Goal: Information Seeking & Learning: Learn about a topic

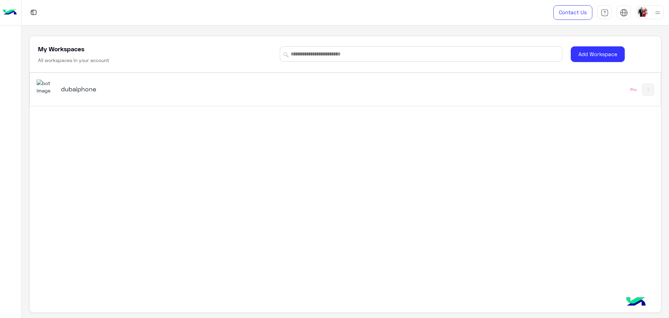
click at [86, 91] on h5 "dubaiphone" at bounding box center [172, 89] width 222 height 8
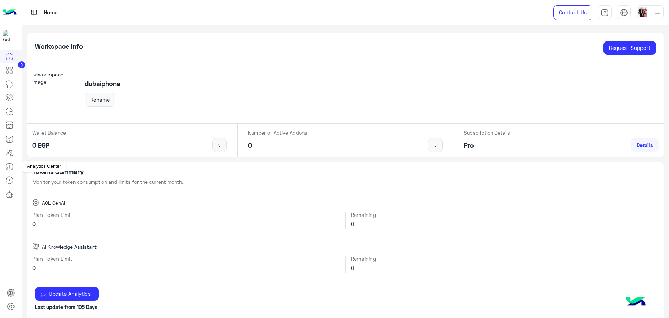
click at [10, 170] on icon at bounding box center [9, 166] width 8 height 8
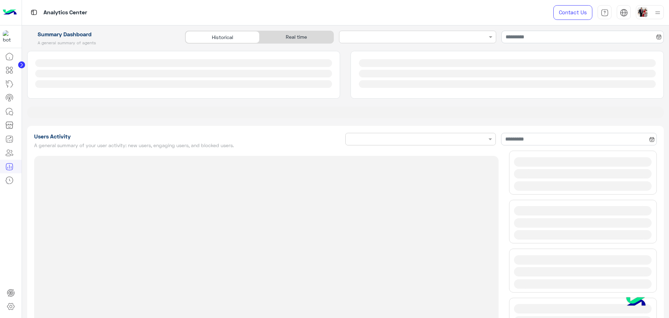
type input "**********"
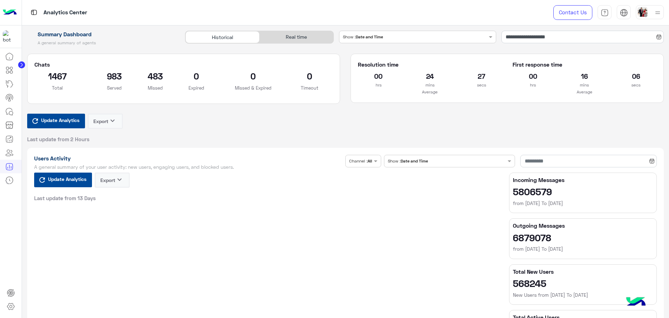
type input "**********"
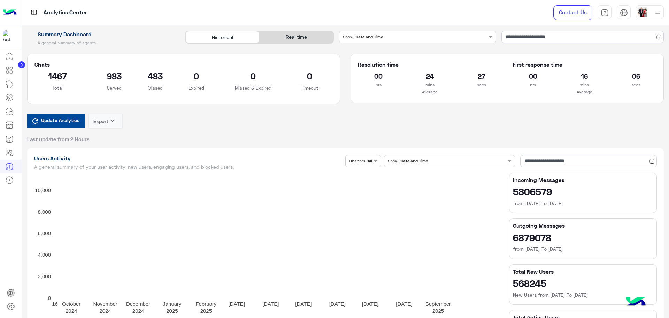
type input "**********"
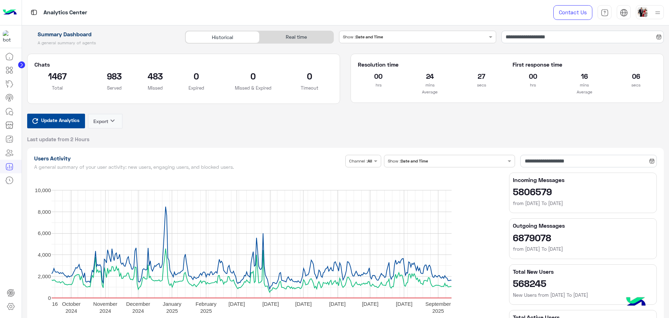
type input "**********"
click at [297, 49] on div "**********" at bounding box center [346, 87] width 648 height 112
type input "**********"
click at [299, 41] on div "Real time" at bounding box center [297, 37] width 74 height 12
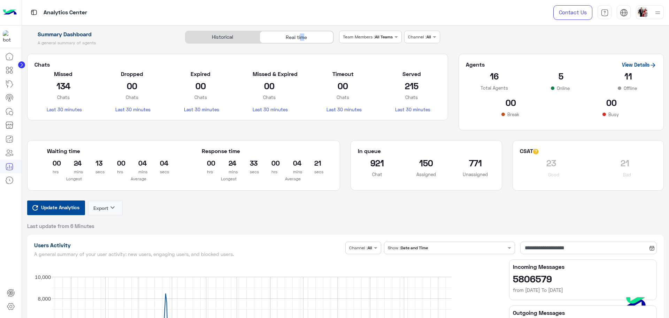
type input "**********"
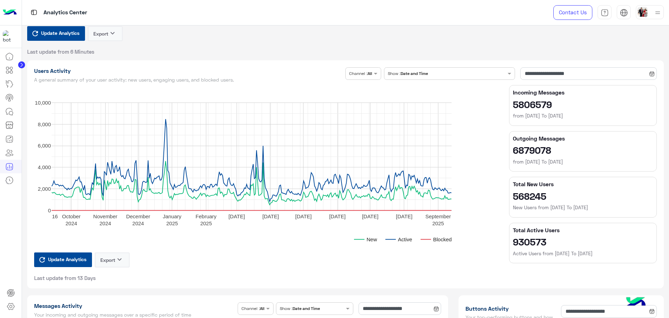
type input "**********"
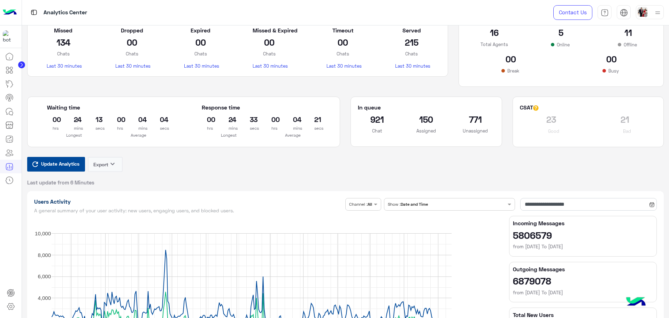
type input "**********"
click at [51, 163] on span "Update Analytics" at bounding box center [60, 163] width 42 height 9
type input "**********"
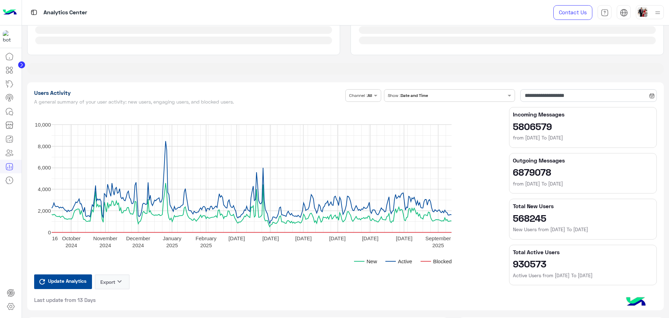
scroll to position [0, 0]
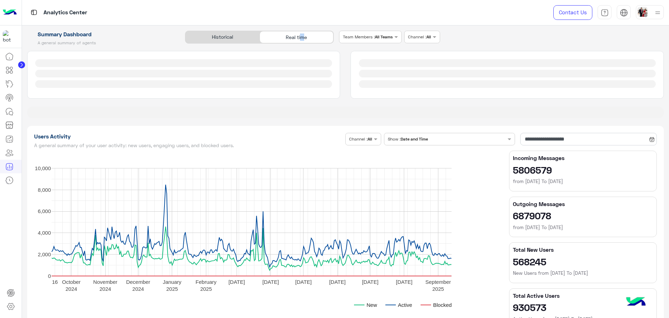
type input "**********"
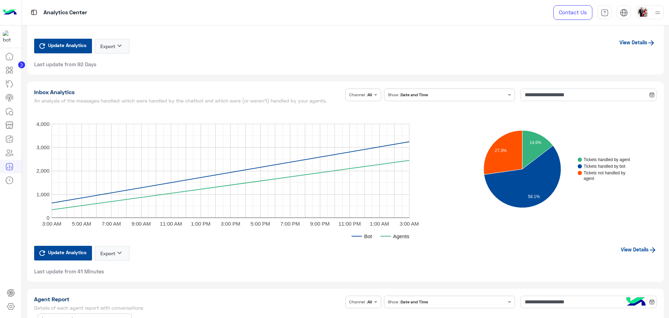
scroll to position [1656, 0]
click at [632, 251] on link "View Details" at bounding box center [639, 249] width 36 height 6
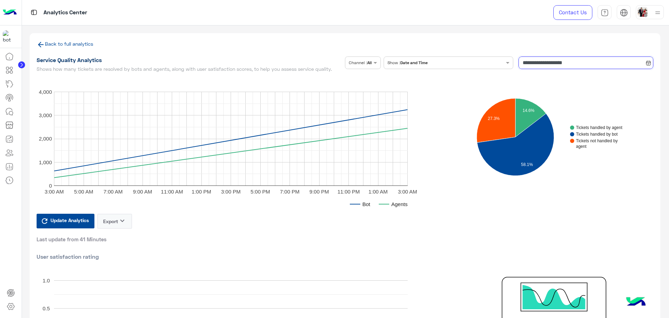
click at [565, 63] on input "**********" at bounding box center [586, 62] width 135 height 13
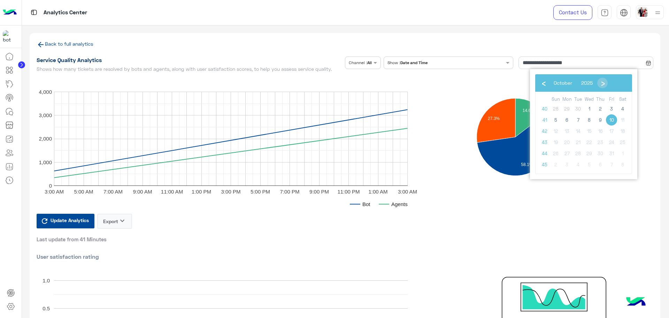
click at [612, 121] on span "10" at bounding box center [611, 119] width 11 height 11
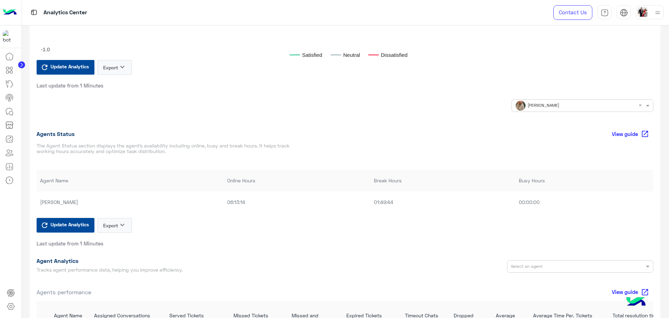
scroll to position [305, 0]
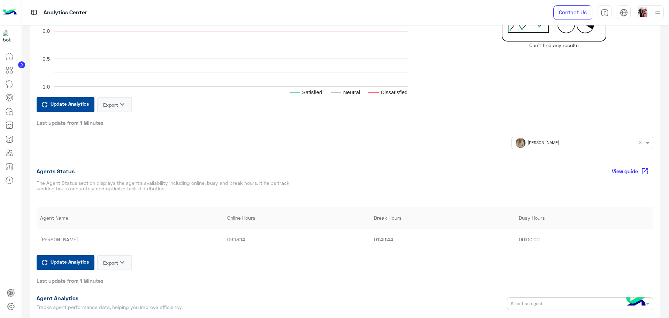
click at [561, 141] on input "text" at bounding box center [570, 142] width 108 height 6
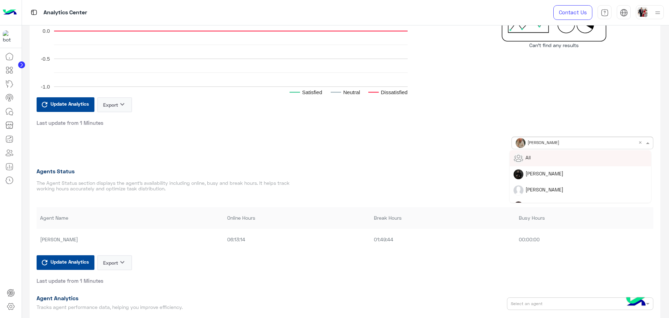
click at [542, 162] on div "All" at bounding box center [581, 158] width 134 height 10
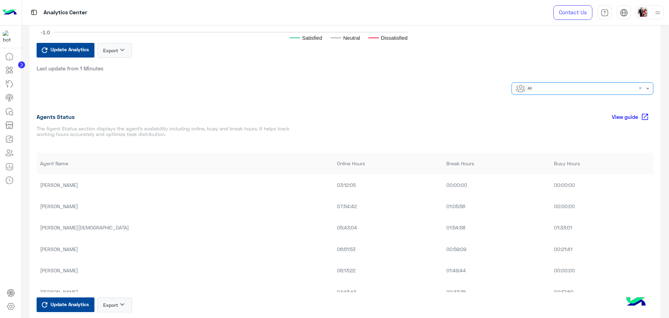
scroll to position [386, 0]
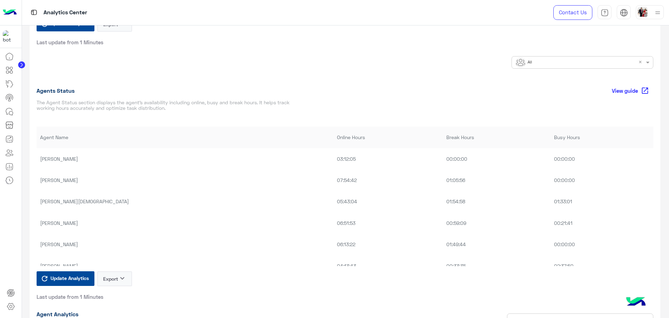
click at [488, 104] on div "Agents Status View guide open_in_new The Agent Status section displays the agen…" at bounding box center [345, 98] width 617 height 29
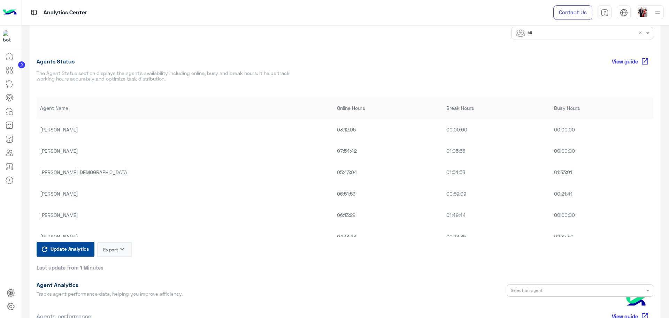
scroll to position [392, 0]
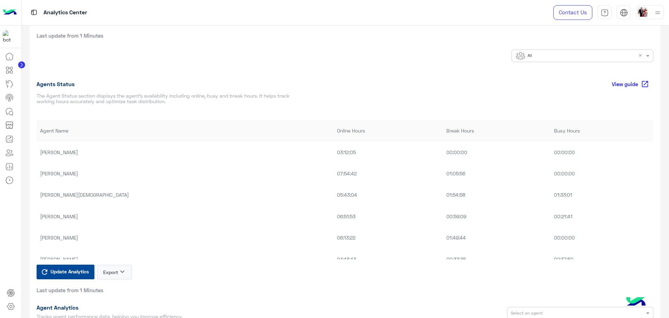
click at [334, 152] on td "03:12:05" at bounding box center [388, 152] width 109 height 21
click at [334, 159] on td "03:12:05" at bounding box center [388, 152] width 109 height 21
click at [334, 157] on td "03:12:05" at bounding box center [388, 152] width 109 height 21
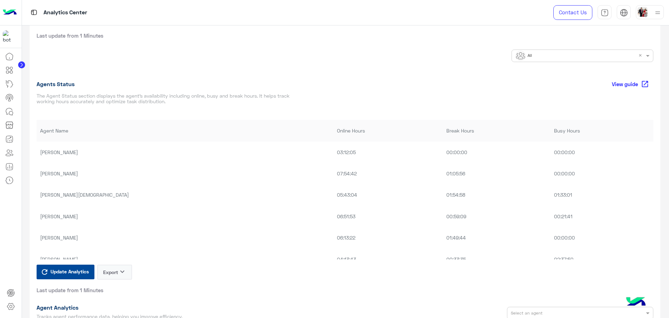
click at [334, 148] on td "03:12:05" at bounding box center [388, 152] width 109 height 21
click at [334, 179] on td "07:54:42" at bounding box center [388, 173] width 109 height 21
click at [443, 176] on td "01:05:56" at bounding box center [497, 173] width 108 height 21
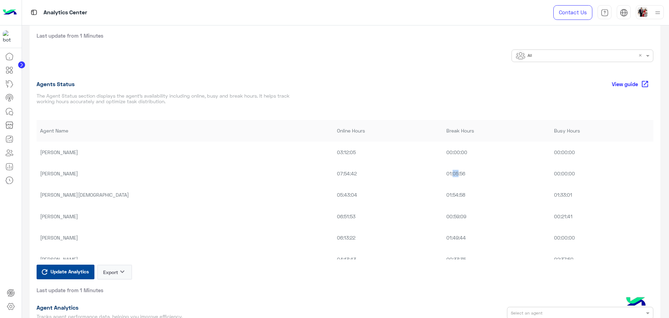
click at [443, 176] on td "01:05:56" at bounding box center [497, 173] width 108 height 21
click at [443, 178] on td "01:05:56" at bounding box center [497, 173] width 108 height 21
click at [443, 177] on td "01:05:56" at bounding box center [497, 173] width 108 height 21
click at [443, 174] on td "01:05:56" at bounding box center [497, 173] width 108 height 21
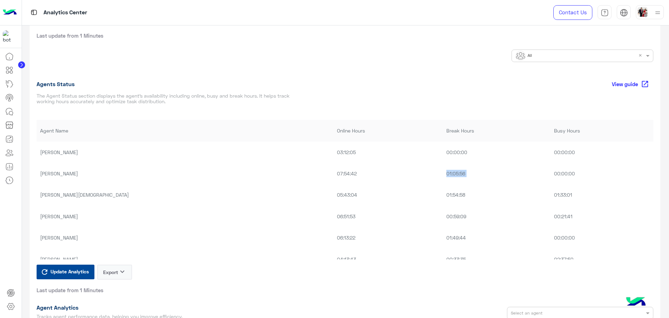
click at [443, 174] on td "01:05:56" at bounding box center [497, 173] width 108 height 21
click at [334, 134] on th "Online Hours" at bounding box center [388, 130] width 109 height 21
click at [334, 175] on td "07:54:42" at bounding box center [388, 173] width 109 height 21
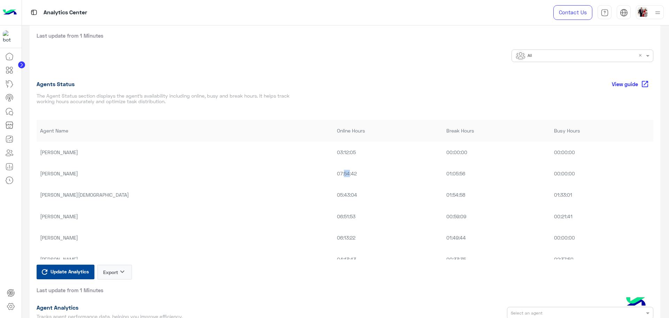
click at [334, 176] on td "07:54:42" at bounding box center [388, 173] width 109 height 21
click at [344, 268] on div "Update Analytics Export keyboard_arrow_down Last update from 1 Minutes" at bounding box center [345, 279] width 617 height 29
click at [443, 197] on td "01:54:58" at bounding box center [497, 194] width 108 height 21
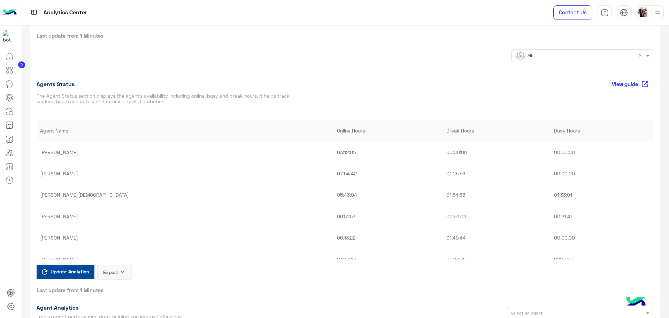
click at [443, 219] on td "00:59:09" at bounding box center [497, 216] width 108 height 21
click at [383, 256] on td "04:13:43" at bounding box center [388, 259] width 109 height 21
drag, startPoint x: 143, startPoint y: 219, endPoint x: 179, endPoint y: 233, distance: 37.9
click at [143, 219] on td "[PERSON_NAME]" at bounding box center [185, 216] width 297 height 21
click at [445, 190] on td "01:54:58" at bounding box center [497, 194] width 108 height 21
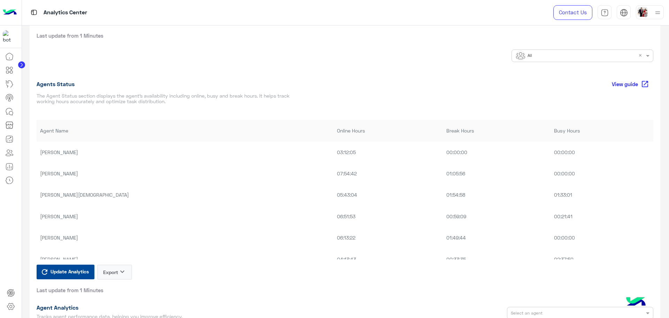
scroll to position [44, 0]
click at [334, 172] on td "06:51:53" at bounding box center [388, 172] width 109 height 21
click at [443, 171] on td "00:59:09" at bounding box center [497, 172] width 108 height 21
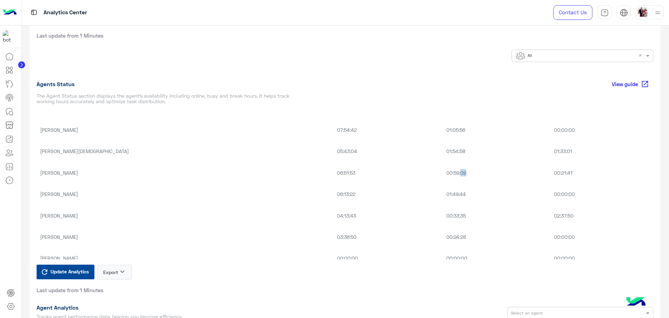
click at [443, 171] on td "00:59:09" at bounding box center [497, 172] width 108 height 21
click at [551, 174] on td "00:21:41" at bounding box center [602, 172] width 103 height 21
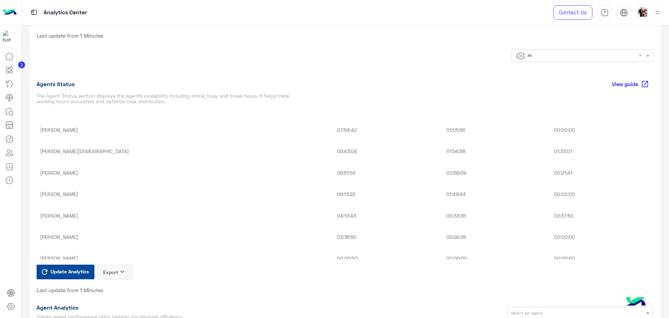
click at [334, 195] on td "06:13:22" at bounding box center [388, 193] width 109 height 21
click at [443, 196] on td "01:49:44" at bounding box center [497, 193] width 108 height 21
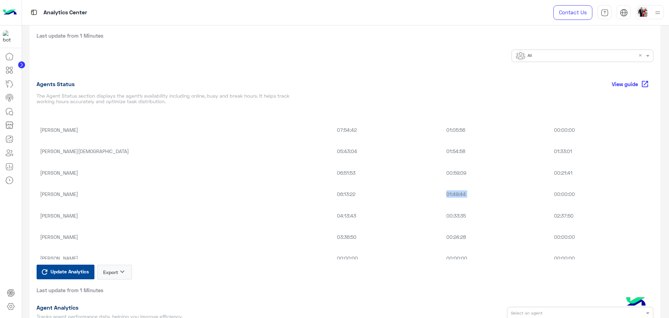
click at [443, 196] on td "01:49:44" at bounding box center [497, 193] width 108 height 21
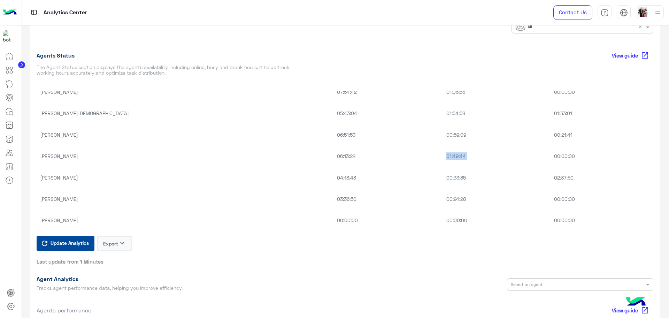
scroll to position [436, 0]
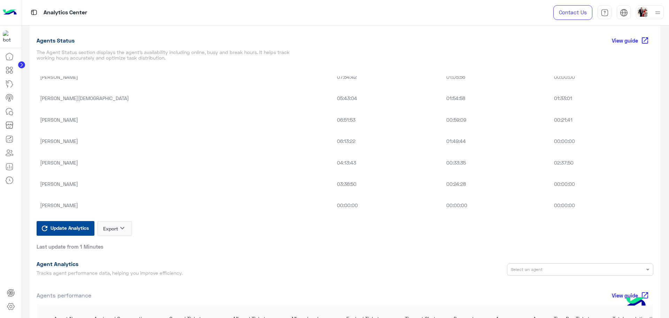
click at [334, 166] on td "04:13:43" at bounding box center [388, 162] width 109 height 21
click at [551, 166] on td "02:37:50" at bounding box center [602, 162] width 103 height 21
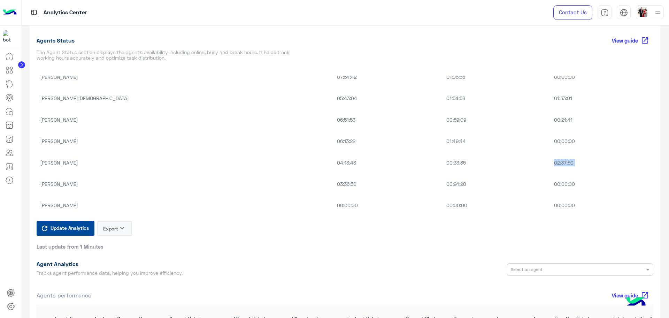
click at [551, 166] on td "02:37:50" at bounding box center [602, 162] width 103 height 21
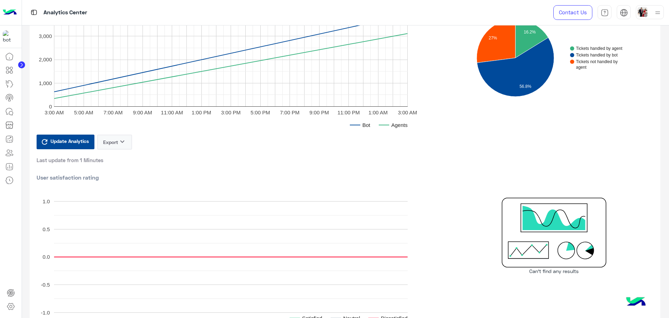
scroll to position [0, 0]
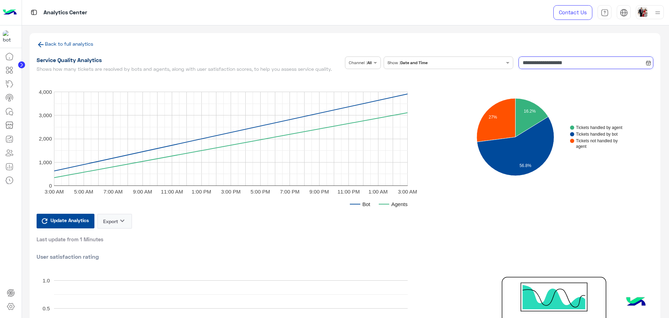
click at [575, 63] on input "**********" at bounding box center [586, 62] width 135 height 13
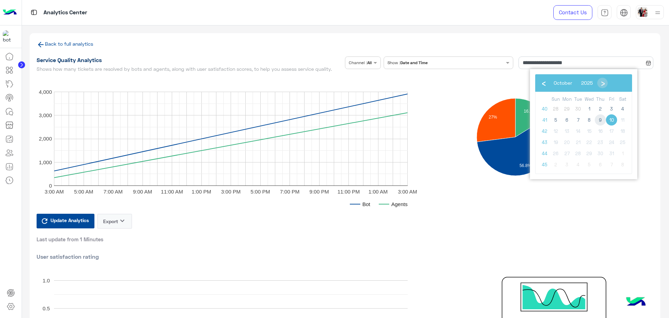
click at [600, 121] on span "9" at bounding box center [600, 119] width 11 height 11
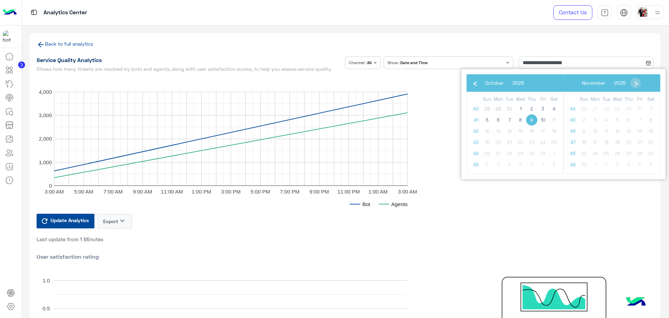
click at [535, 122] on span "9" at bounding box center [531, 119] width 11 height 11
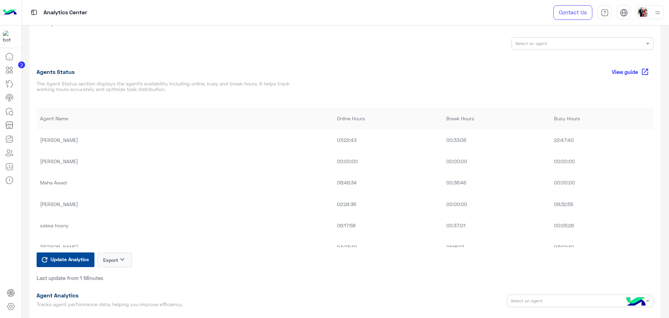
scroll to position [436, 0]
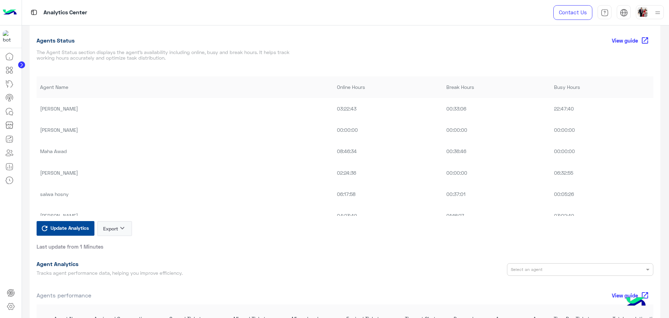
click at [551, 109] on td "22:47:40" at bounding box center [602, 108] width 103 height 21
click at [551, 112] on td "22:47:40" at bounding box center [602, 108] width 103 height 21
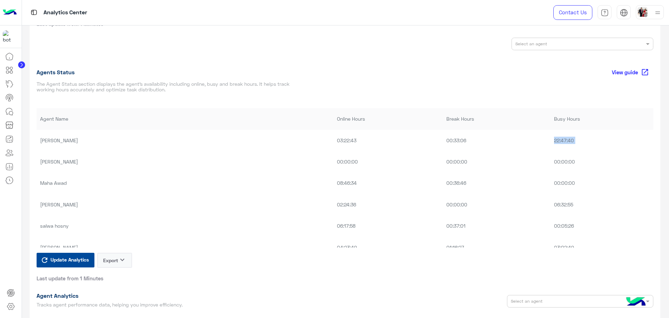
scroll to position [392, 0]
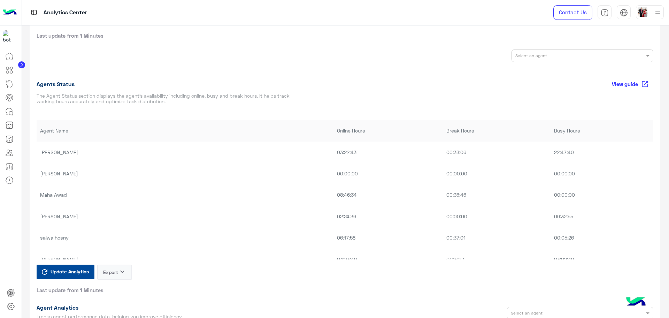
click at [334, 202] on td "08:46:34" at bounding box center [388, 194] width 109 height 21
click at [334, 200] on td "08:46:34" at bounding box center [388, 194] width 109 height 21
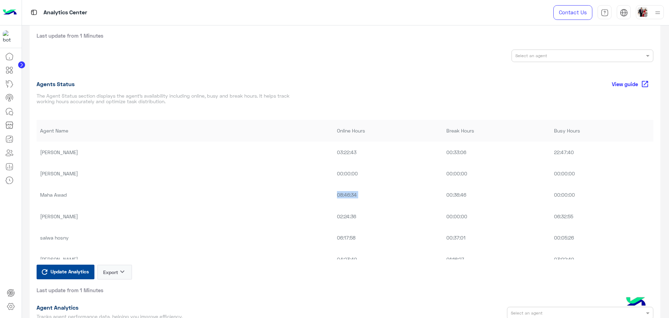
click at [334, 200] on td "08:46:34" at bounding box center [388, 194] width 109 height 21
click at [334, 173] on td "02:24:36" at bounding box center [388, 172] width 109 height 21
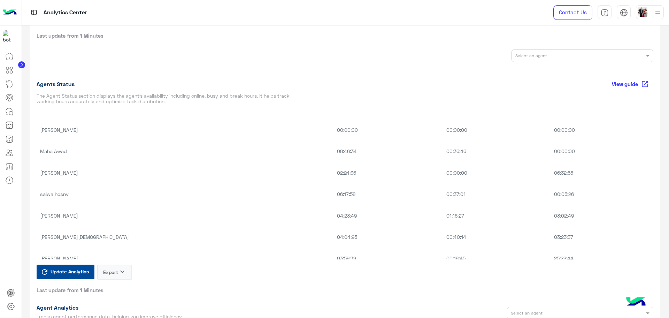
click at [551, 178] on td "06:32:55" at bounding box center [602, 172] width 103 height 21
click at [334, 214] on td "08:39:50" at bounding box center [388, 213] width 109 height 21
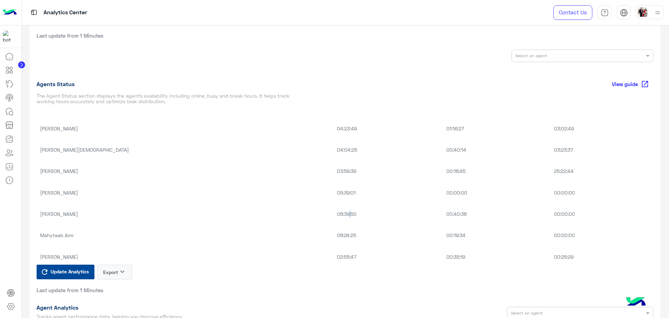
click at [334, 214] on td "08:39:50" at bounding box center [388, 213] width 109 height 21
click at [443, 219] on td "00:40:38" at bounding box center [497, 213] width 108 height 21
click at [443, 218] on td "00:40:38" at bounding box center [497, 213] width 108 height 21
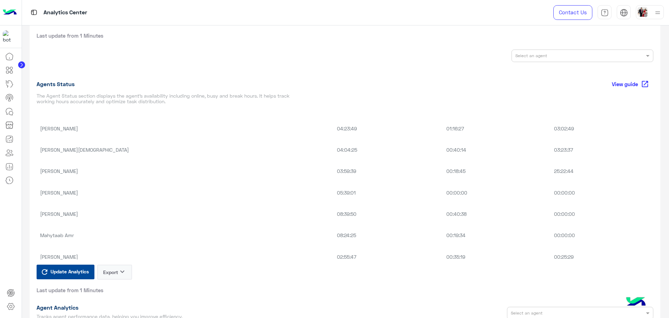
click at [334, 210] on td "08:39:50" at bounding box center [388, 213] width 109 height 21
click at [334, 240] on td "08:24:25" at bounding box center [388, 235] width 109 height 21
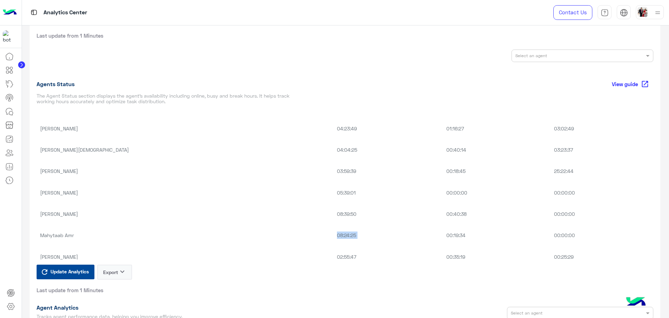
click at [334, 240] on td "08:24:25" at bounding box center [388, 235] width 109 height 21
click at [443, 241] on td "00:19:34" at bounding box center [497, 235] width 108 height 21
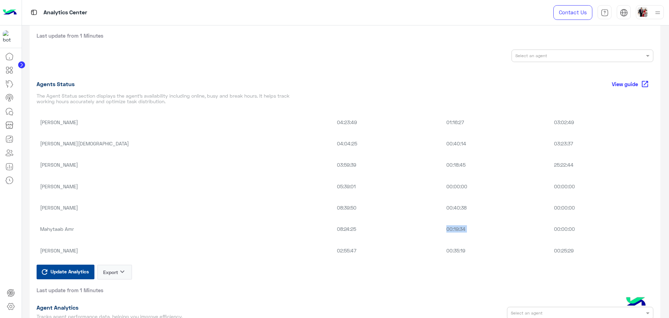
scroll to position [139, 0]
click at [552, 257] on td "00:25:29" at bounding box center [602, 248] width 103 height 21
click at [443, 254] on td "00:35:19" at bounding box center [497, 248] width 108 height 21
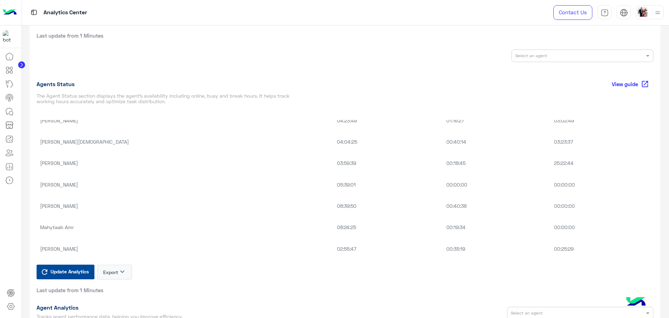
click at [334, 254] on td "02:55:47" at bounding box center [388, 248] width 109 height 21
click at [551, 160] on td "25:22:44" at bounding box center [602, 162] width 103 height 21
click at [551, 167] on td "25:22:44" at bounding box center [602, 162] width 103 height 21
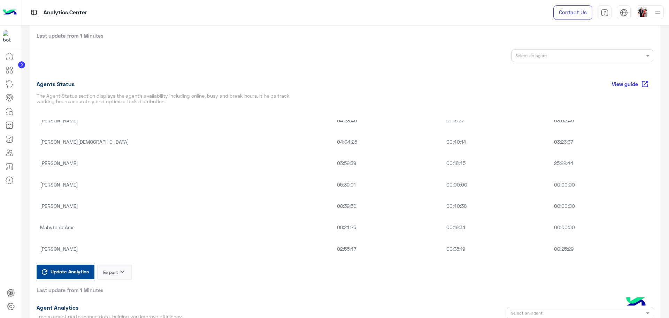
click at [551, 164] on td "25:22:44" at bounding box center [602, 162] width 103 height 21
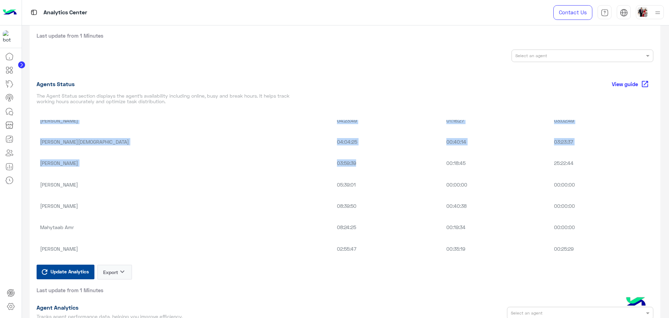
drag, startPoint x: 33, startPoint y: 164, endPoint x: 322, endPoint y: 166, distance: 288.4
click at [308, 165] on div "**********" at bounding box center [345, 205] width 631 height 1129
drag, startPoint x: 363, startPoint y: 166, endPoint x: 419, endPoint y: 159, distance: 57.3
click at [363, 166] on td "03:59:39" at bounding box center [388, 162] width 109 height 21
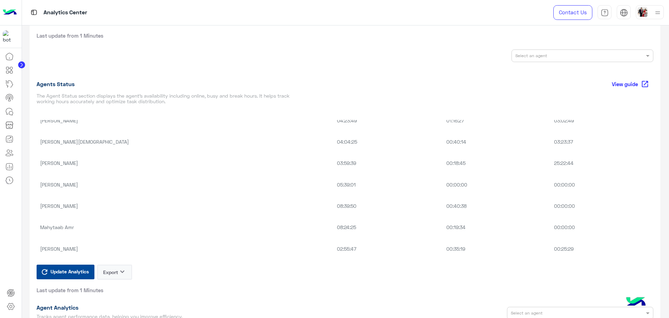
click at [551, 164] on td "25:22:44" at bounding box center [602, 162] width 103 height 21
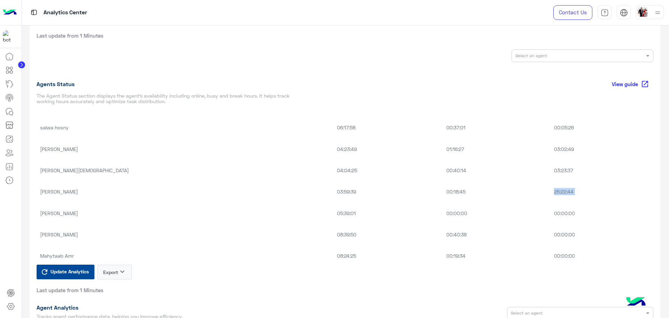
scroll to position [95, 0]
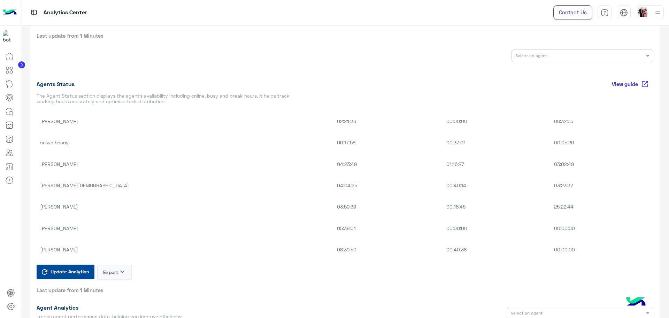
click at [551, 184] on td "03:23:37" at bounding box center [602, 185] width 103 height 21
drag, startPoint x: 68, startPoint y: 187, endPoint x: 544, endPoint y: 184, distance: 475.2
click at [544, 184] on tr "[PERSON_NAME][DEMOGRAPHIC_DATA] 04:04:25 00:40:14 03:23:37" at bounding box center [345, 185] width 617 height 21
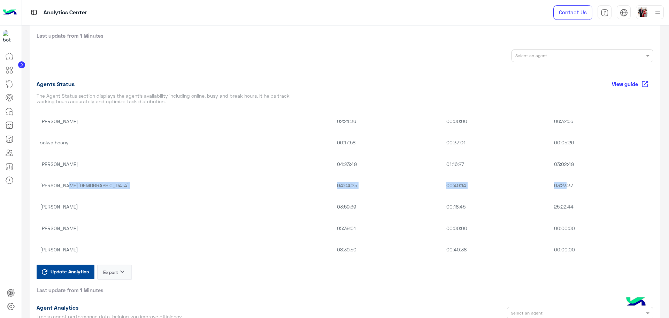
click at [551, 184] on td "03:23:37" at bounding box center [602, 185] width 103 height 21
click at [443, 185] on td "00:40:14" at bounding box center [497, 185] width 108 height 21
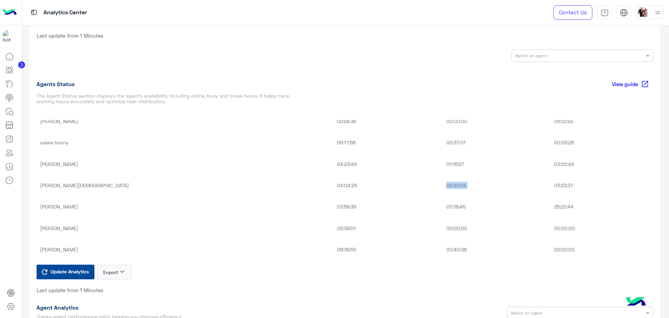
click at [443, 185] on td "00:40:14" at bounding box center [497, 185] width 108 height 21
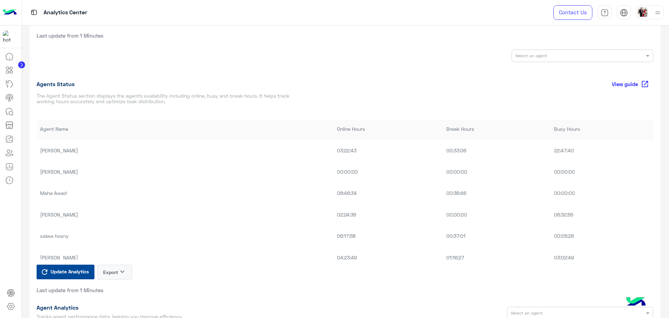
scroll to position [0, 0]
click at [116, 275] on button "Export keyboard_arrow_down" at bounding box center [114, 272] width 35 height 15
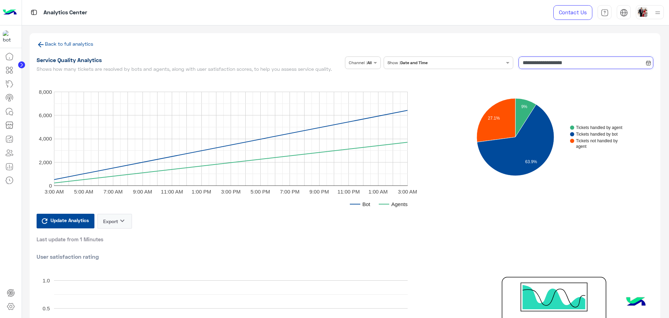
click at [563, 59] on input "**********" at bounding box center [586, 62] width 135 height 13
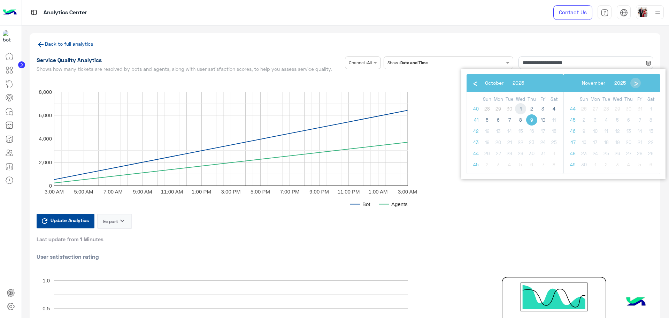
click at [519, 106] on span "1" at bounding box center [520, 108] width 11 height 11
click at [534, 122] on span "9" at bounding box center [531, 119] width 11 height 11
type input "**********"
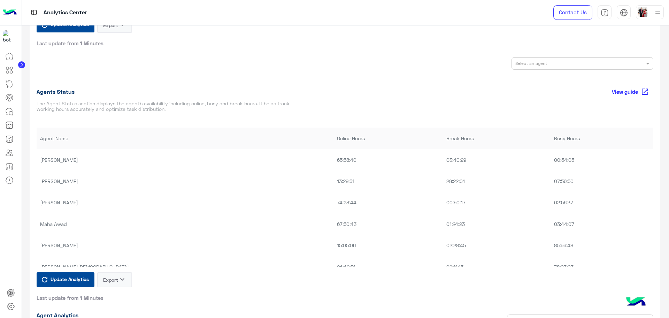
scroll to position [436, 0]
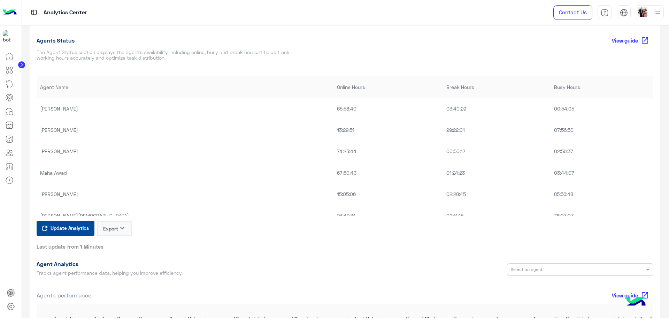
click at [334, 113] on td "65:58:40" at bounding box center [388, 108] width 109 height 21
click at [334, 176] on td "67:50:43" at bounding box center [388, 172] width 109 height 21
click at [73, 113] on td "[PERSON_NAME]" at bounding box center [185, 108] width 297 height 21
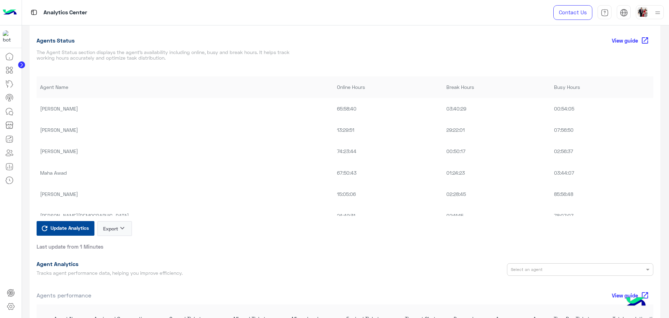
click at [334, 105] on td "65:58:40" at bounding box center [388, 108] width 109 height 21
click at [334, 147] on td "74:23:44" at bounding box center [388, 151] width 109 height 21
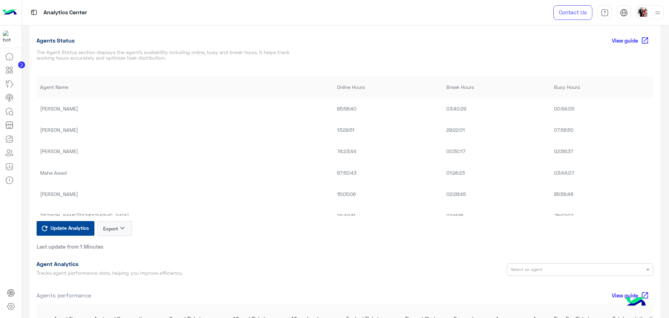
click at [334, 150] on td "74:23:44" at bounding box center [388, 151] width 109 height 21
click at [334, 109] on td "65:58:40" at bounding box center [388, 108] width 109 height 21
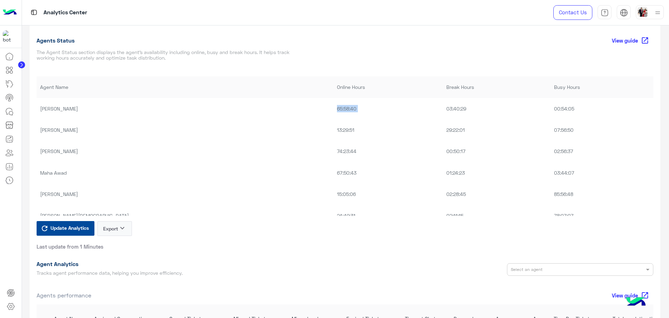
click at [334, 109] on td "65:58:40" at bounding box center [388, 108] width 109 height 21
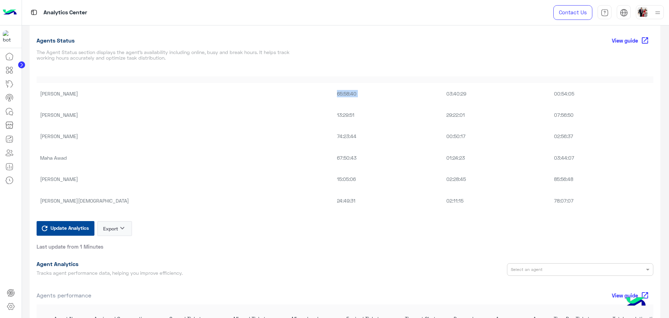
scroll to position [0, 0]
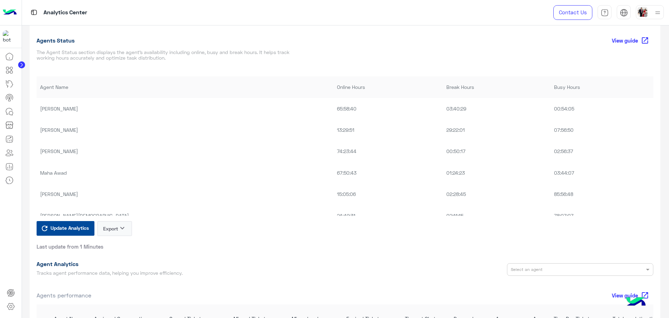
click at [334, 132] on td "13:29:51" at bounding box center [388, 129] width 109 height 21
click at [334, 152] on td "74:23:44" at bounding box center [388, 151] width 109 height 21
click at [334, 109] on td "65:58:40" at bounding box center [388, 108] width 109 height 21
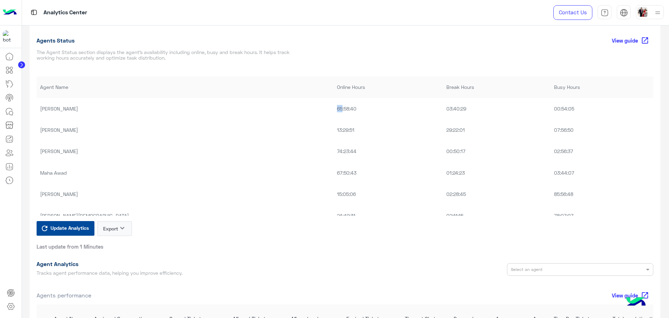
click at [334, 109] on td "65:58:40" at bounding box center [388, 108] width 109 height 21
click at [334, 154] on td "74:23:44" at bounding box center [388, 151] width 109 height 21
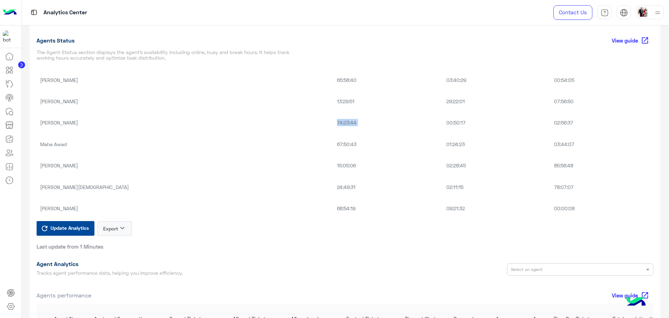
scroll to position [44, 0]
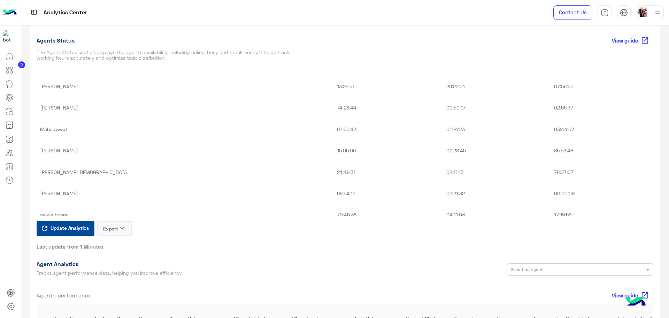
click at [334, 129] on td "67:50:43" at bounding box center [388, 129] width 109 height 21
click at [334, 128] on td "70:45:38" at bounding box center [388, 127] width 109 height 21
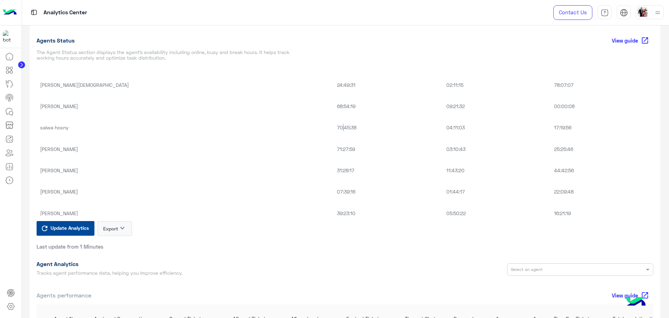
click at [334, 128] on td "70:45:38" at bounding box center [388, 127] width 109 height 21
click at [334, 151] on td "71:27:59" at bounding box center [388, 148] width 109 height 21
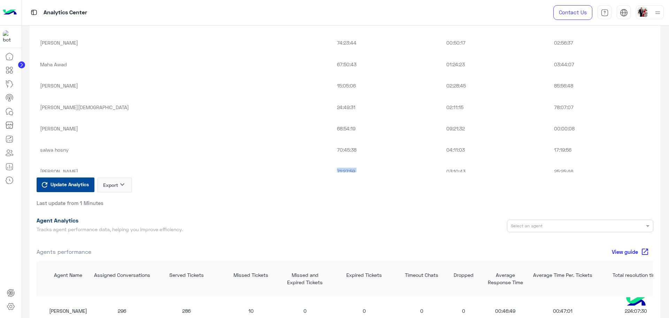
scroll to position [73, 0]
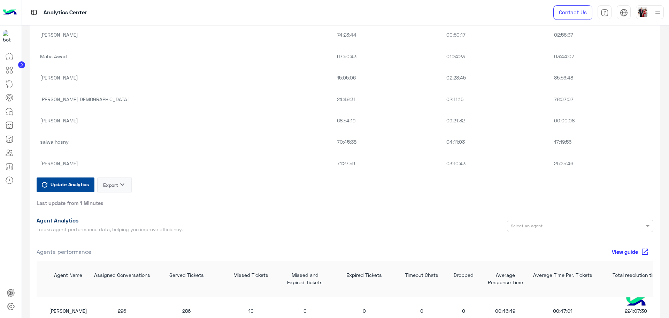
click at [334, 140] on td "70:45:38" at bounding box center [388, 141] width 109 height 21
click at [334, 145] on td "70:45:38" at bounding box center [388, 141] width 109 height 21
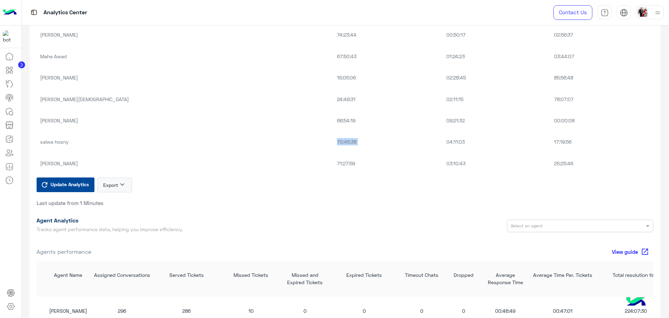
click at [334, 145] on td "70:45:38" at bounding box center [388, 141] width 109 height 21
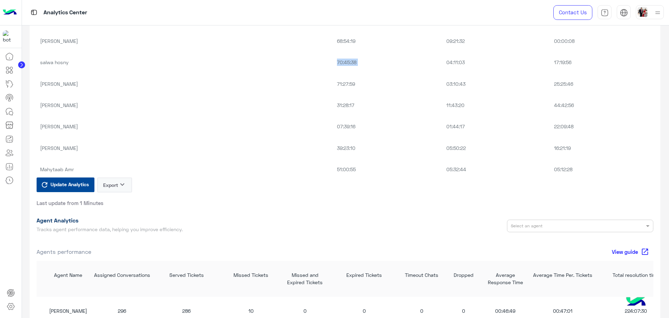
scroll to position [160, 0]
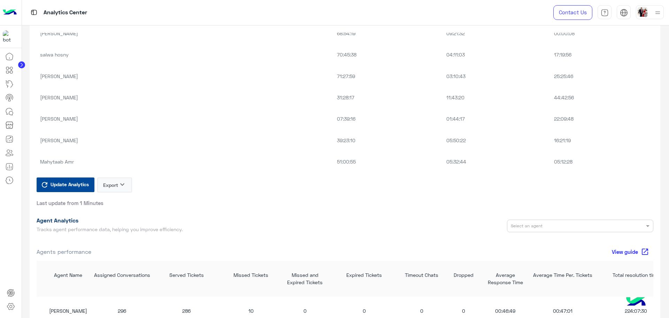
click at [334, 120] on td "07:39:16" at bounding box center [388, 118] width 109 height 21
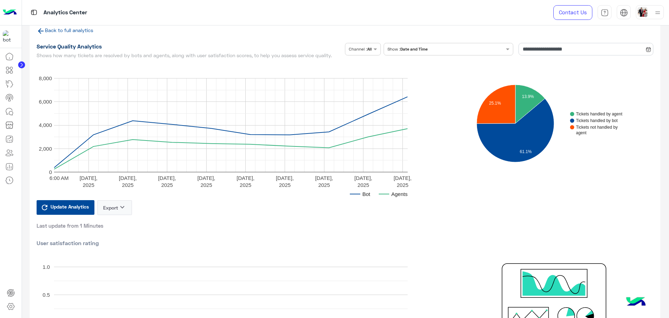
scroll to position [0, 0]
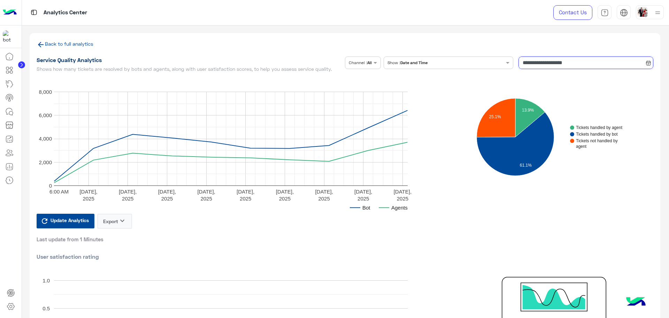
click at [551, 65] on input "**********" at bounding box center [586, 62] width 135 height 13
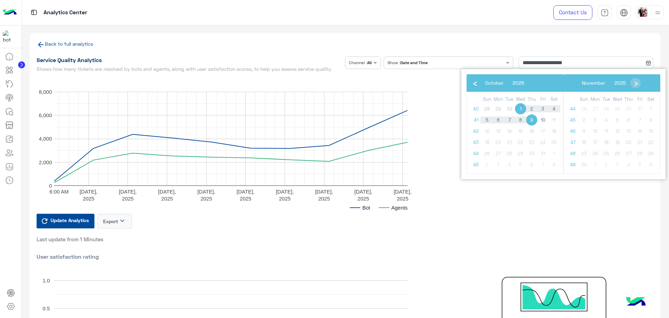
click at [498, 48] on div "Back to full analytics" at bounding box center [345, 48] width 617 height 16
